Goal: Information Seeking & Learning: Learn about a topic

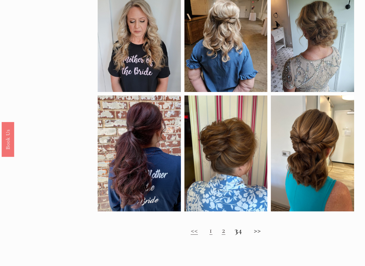
scroll to position [313, 0]
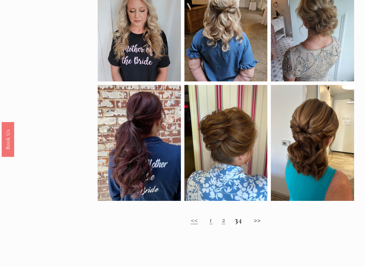
click at [222, 224] on link "2" at bounding box center [224, 220] width 4 height 10
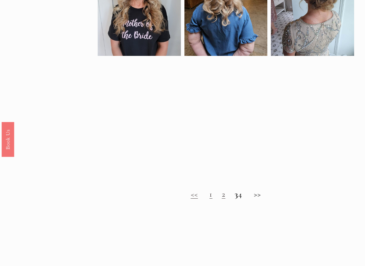
scroll to position [359, 0]
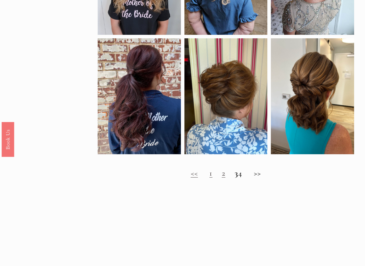
click at [221, 178] on h2 "<< 1 2 3 4 >>" at bounding box center [226, 173] width 256 height 9
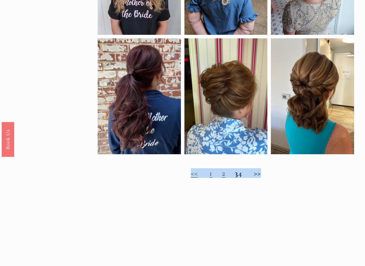
click at [234, 177] on strong "3" at bounding box center [236, 174] width 4 height 10
click at [244, 177] on h2 "<< 1 2 3 4 >>" at bounding box center [226, 173] width 256 height 9
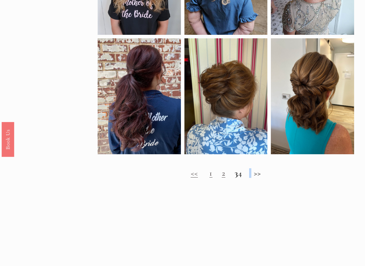
click at [244, 177] on h2 "<< 1 2 3 4 >>" at bounding box center [226, 173] width 256 height 9
click at [260, 176] on h2 "<< 1 2 3 4 >>" at bounding box center [226, 173] width 256 height 9
